Goal: Task Accomplishment & Management: Use online tool/utility

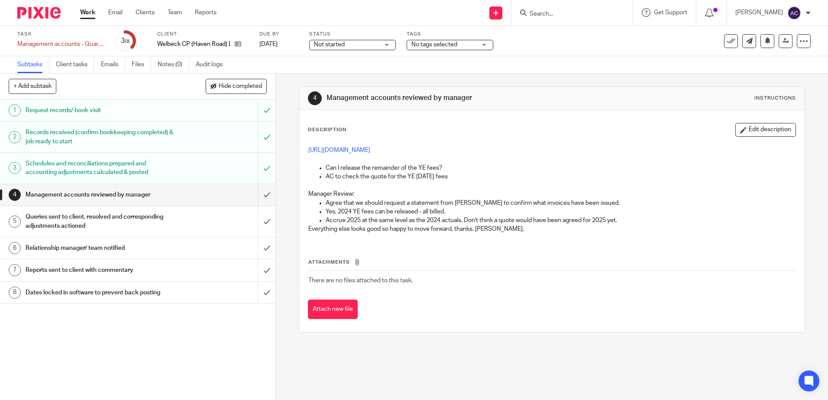
click at [772, 122] on div "Description Edit description https://cloudimanage.com/work/link/f/LLP!10209946 …" at bounding box center [551, 221] width 505 height 222
drag, startPoint x: 772, startPoint y: 122, endPoint x: 772, endPoint y: 129, distance: 7.4
click at [772, 129] on button "Edit description" at bounding box center [765, 130] width 61 height 14
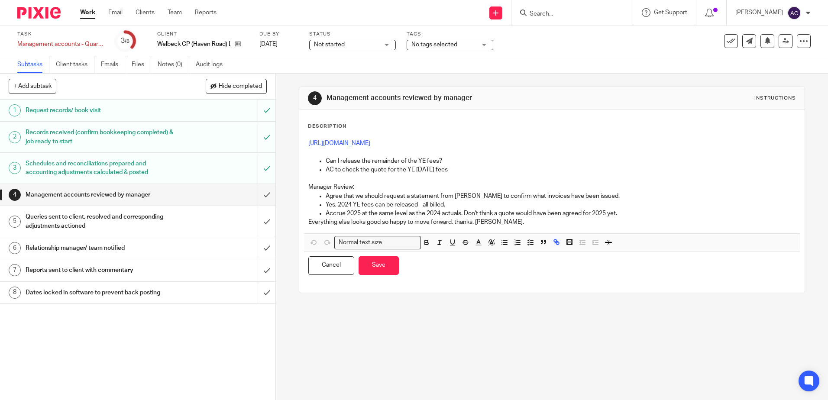
click at [657, 205] on p "Yes, 2024 YE fees can be released - all billed." at bounding box center [559, 204] width 469 height 9
click at [640, 225] on p "Everything else looks good so happy to move forward, thanks. Simon." at bounding box center [551, 222] width 486 height 9
click at [468, 204] on p "Yes, 2024 YE fees can be released - all billed." at bounding box center [559, 204] width 469 height 9
click at [622, 224] on p "Everything else looks good so happy to move forward, thanks. Simon." at bounding box center [551, 222] width 486 height 9
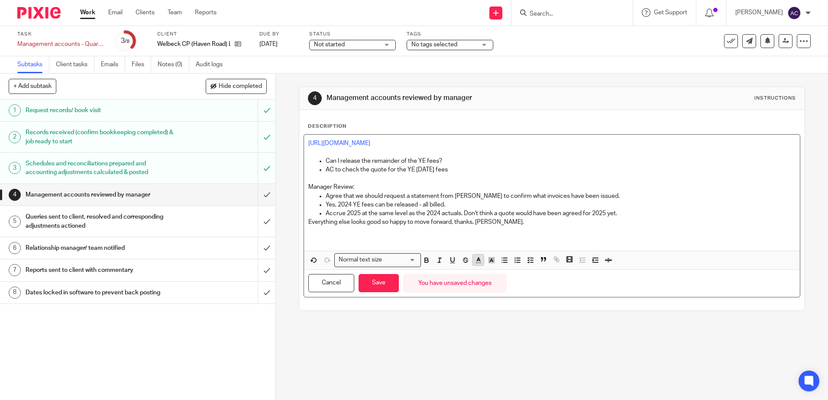
click at [479, 265] on button "button" at bounding box center [478, 259] width 11 height 11
click at [548, 289] on li "color:#AB149E" at bounding box center [550, 288] width 6 height 6
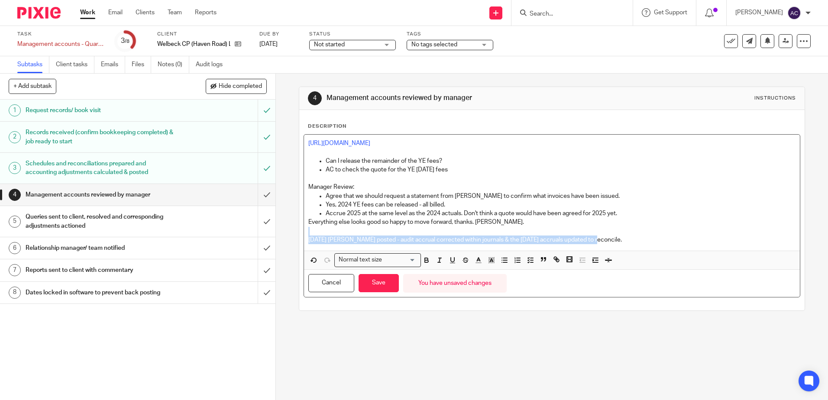
drag, startPoint x: 598, startPoint y: 239, endPoint x: 590, endPoint y: 233, distance: 10.0
click at [590, 233] on div "https://cloudimanage.com/work/link/f/LLP!10209946 Can I release the remainder o…" at bounding box center [551, 193] width 495 height 116
click at [478, 261] on icon "button" at bounding box center [478, 260] width 8 height 8
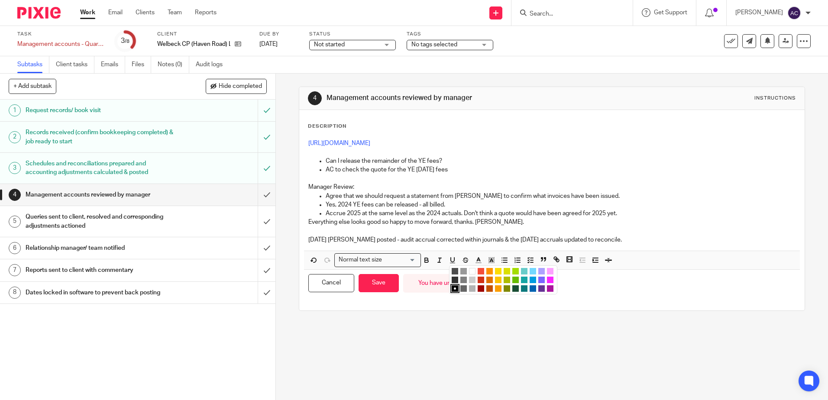
click at [538, 290] on li "color:#653294" at bounding box center [541, 288] width 6 height 6
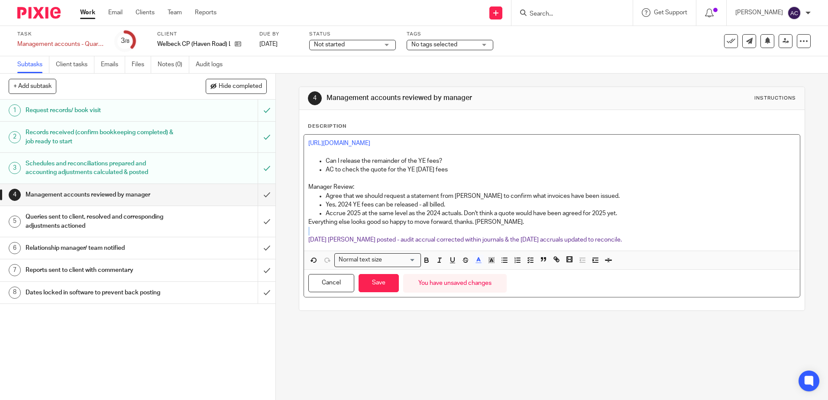
click at [600, 238] on p "Oct 24 OBAs posted - audit accrual corrected within journals & the Oct 25 accru…" at bounding box center [551, 239] width 486 height 9
click at [486, 217] on p "Accrue 2025 at the same level as the 2024 actuals. Don't think a quote would ha…" at bounding box center [559, 213] width 469 height 9
click at [598, 241] on p "Oct 24 OBAs posted - audit accrual corrected within journals & the Oct 25 accru…" at bounding box center [551, 239] width 486 height 9
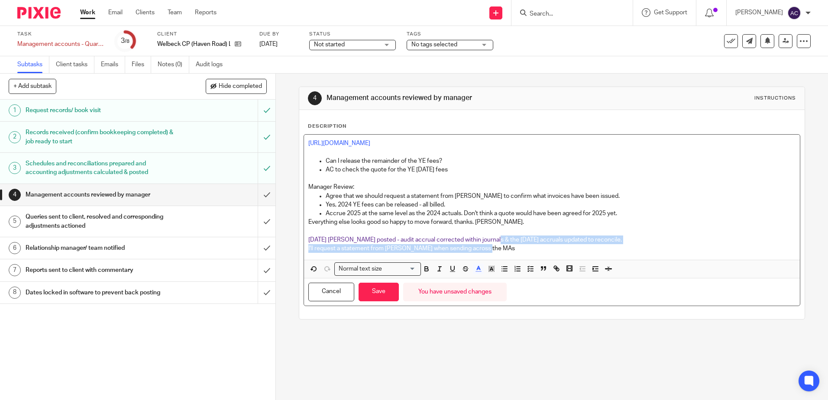
drag, startPoint x: 500, startPoint y: 251, endPoint x: 493, endPoint y: 240, distance: 13.1
click at [493, 240] on div "https://cloudimanage.com/work/link/f/LLP!10209946 Can I release the remainder o…" at bounding box center [551, 197] width 495 height 125
click at [478, 267] on icon "button" at bounding box center [478, 269] width 8 height 8
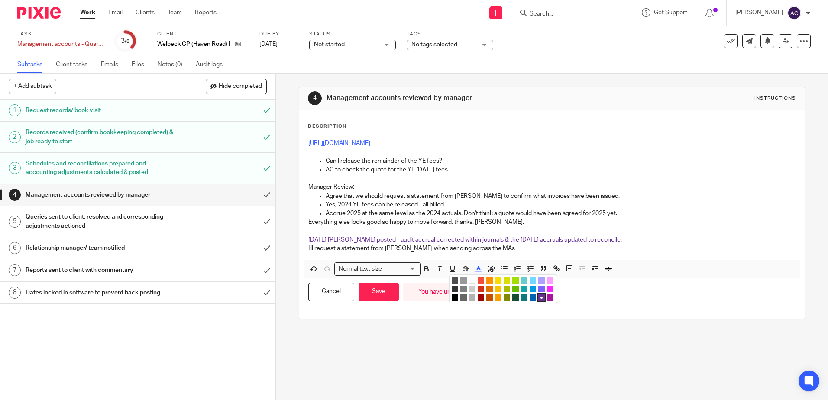
click at [538, 300] on li "color:#653294" at bounding box center [541, 297] width 6 height 6
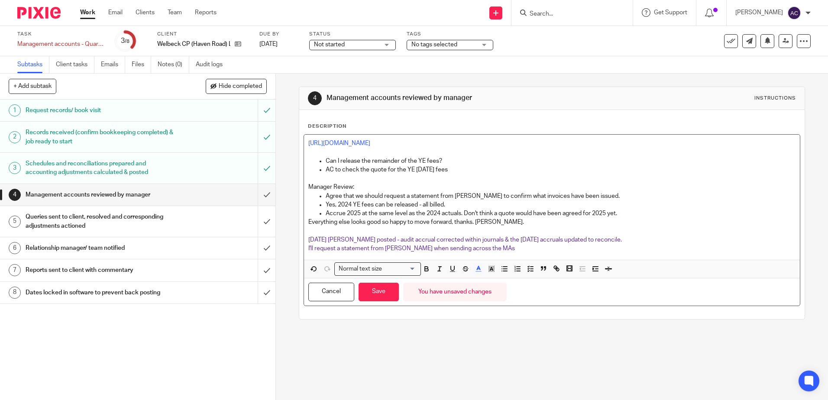
click at [488, 318] on div "Description https://cloudimanage.com/work/link/f/LLP!10209946 Can I release the…" at bounding box center [551, 214] width 505 height 209
click at [377, 294] on button "Save" at bounding box center [378, 292] width 40 height 19
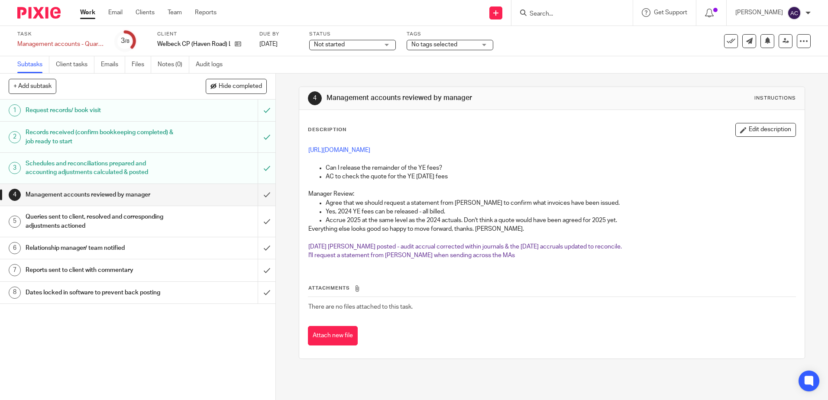
click at [525, 212] on p "Yes, 2024 YE fees can be released - all billed." at bounding box center [559, 211] width 469 height 9
click at [239, 42] on icon at bounding box center [238, 44] width 6 height 6
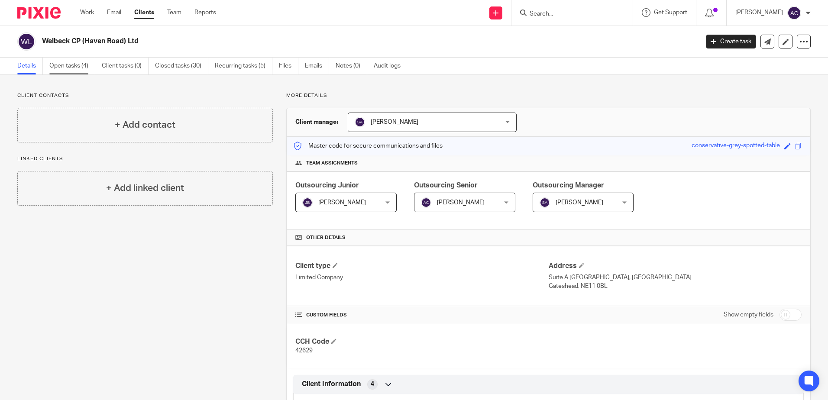
click at [60, 65] on link "Open tasks (4)" at bounding box center [72, 66] width 46 height 17
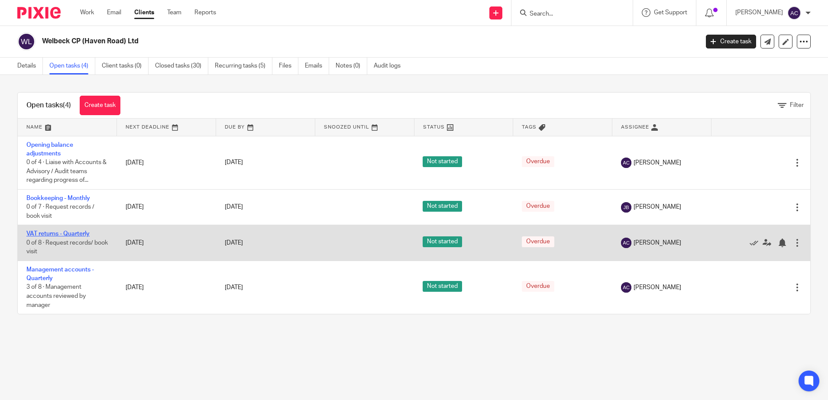
click at [76, 233] on link "VAT returns - Quarterly" at bounding box center [57, 234] width 63 height 6
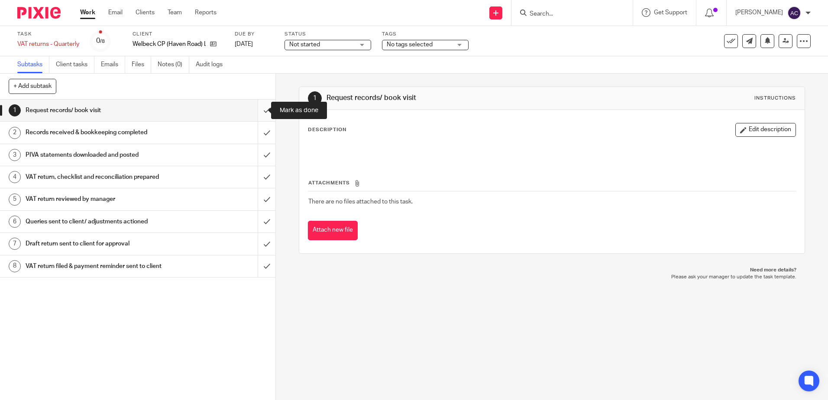
click at [253, 113] on input "submit" at bounding box center [137, 111] width 275 height 22
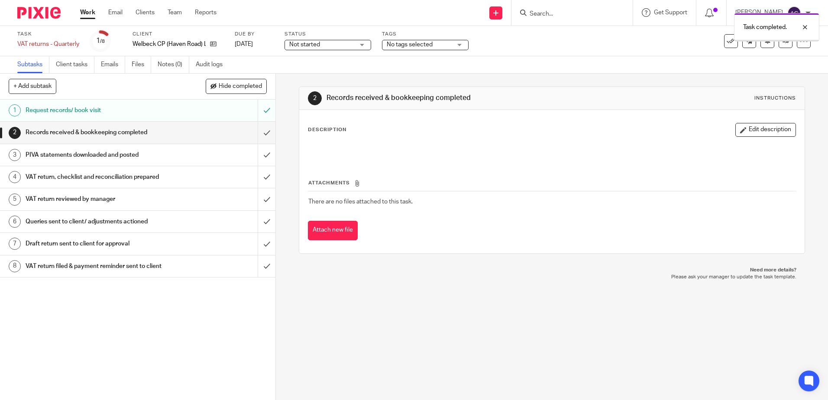
click at [261, 132] on input "submit" at bounding box center [137, 133] width 275 height 22
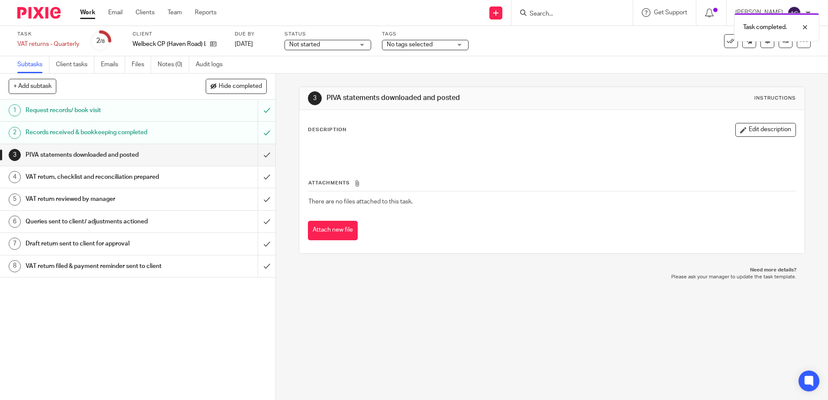
click at [259, 148] on input "submit" at bounding box center [137, 155] width 275 height 22
